Goal: Information Seeking & Learning: Check status

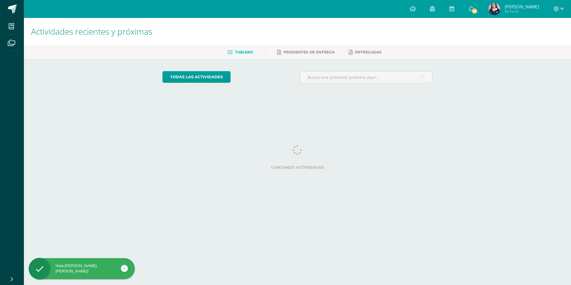
click at [497, 6] on img at bounding box center [494, 9] width 12 height 12
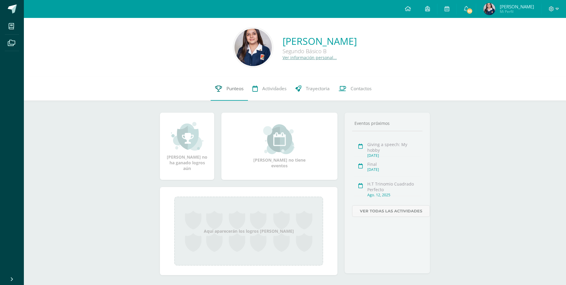
click at [241, 88] on span "Punteos" at bounding box center [235, 88] width 17 height 6
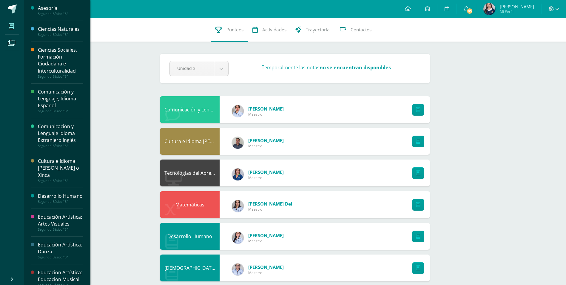
click at [7, 26] on span at bounding box center [11, 25] width 13 height 13
